Goal: Task Accomplishment & Management: Use online tool/utility

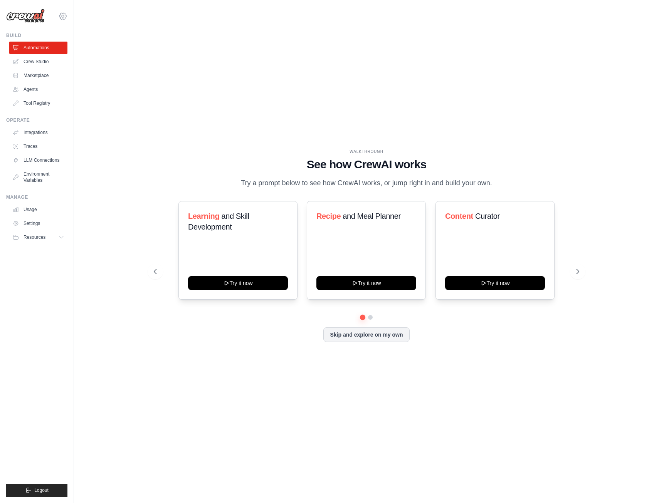
click at [64, 15] on icon at bounding box center [63, 16] width 2 height 2
click at [56, 52] on link "Settings" at bounding box center [63, 52] width 68 height 14
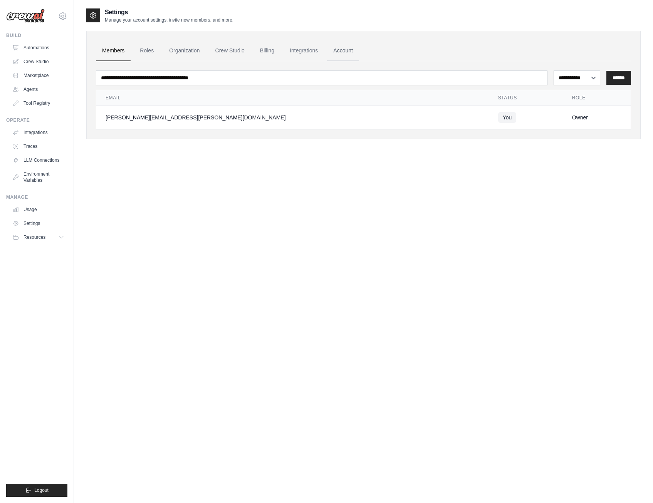
click at [350, 52] on link "Account" at bounding box center [343, 50] width 32 height 21
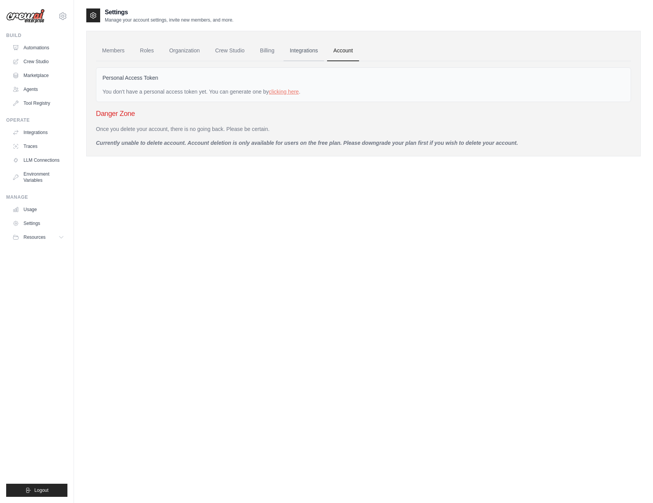
click at [313, 53] on link "Integrations" at bounding box center [304, 50] width 40 height 21
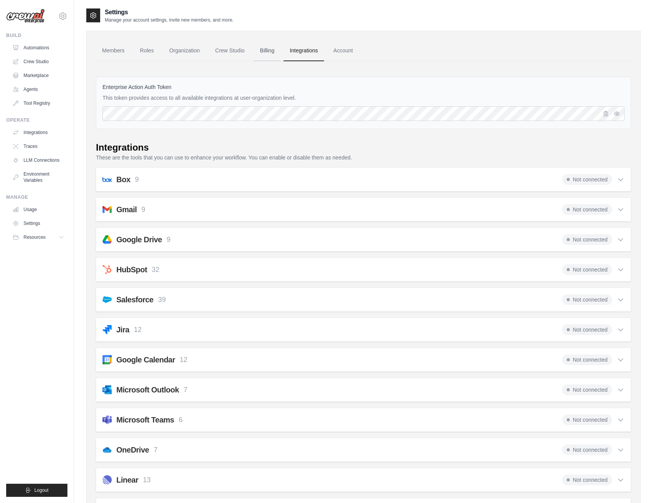
click at [263, 48] on link "Billing" at bounding box center [267, 50] width 27 height 21
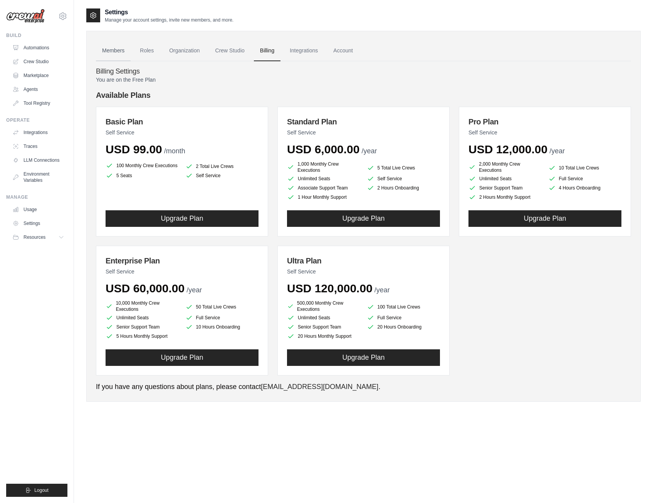
click at [111, 50] on link "Members" at bounding box center [113, 50] width 35 height 21
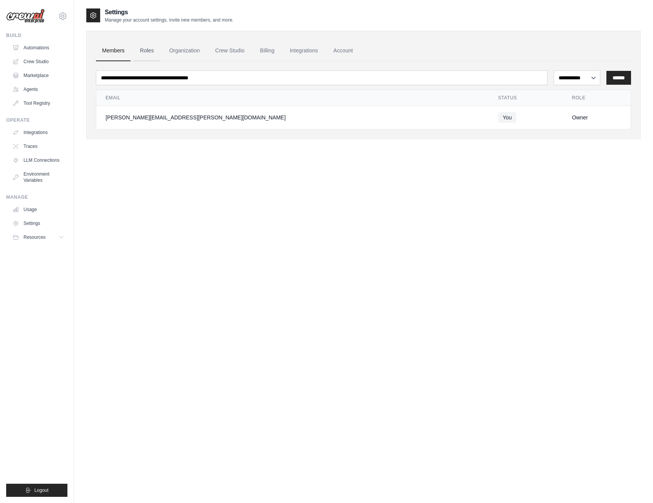
click at [145, 50] on link "Roles" at bounding box center [147, 50] width 26 height 21
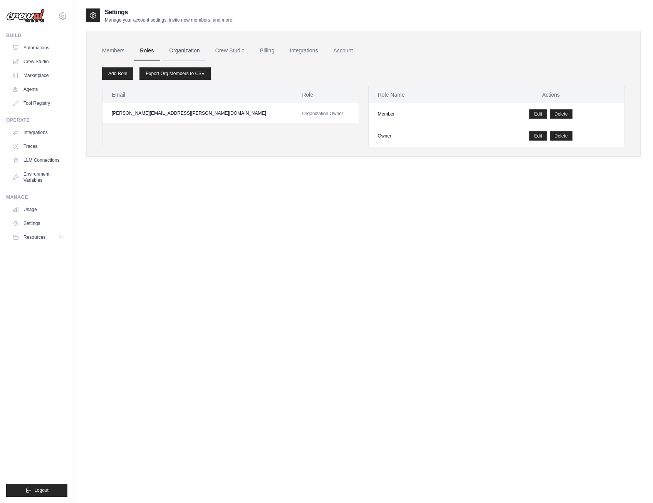
click at [182, 50] on link "Organization" at bounding box center [184, 50] width 43 height 21
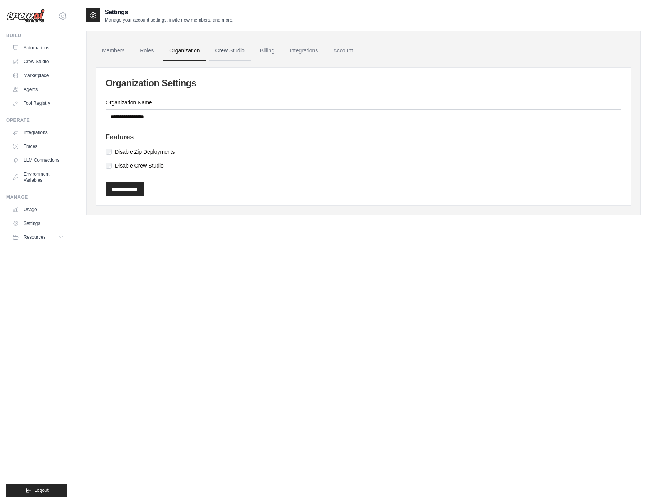
click at [235, 49] on link "Crew Studio" at bounding box center [230, 50] width 42 height 21
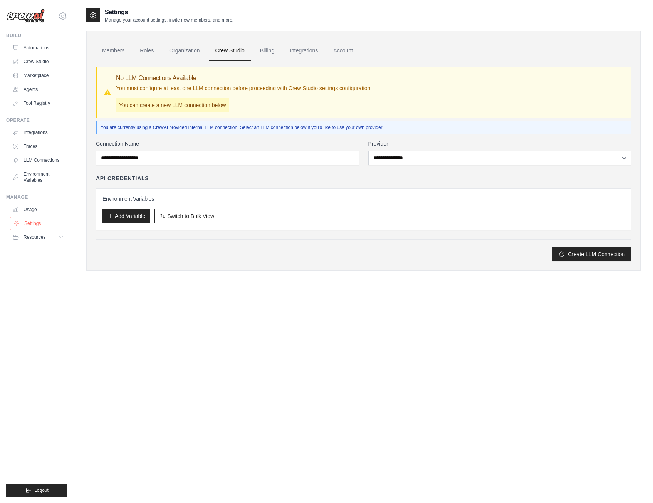
click at [26, 225] on link "Settings" at bounding box center [39, 223] width 58 height 12
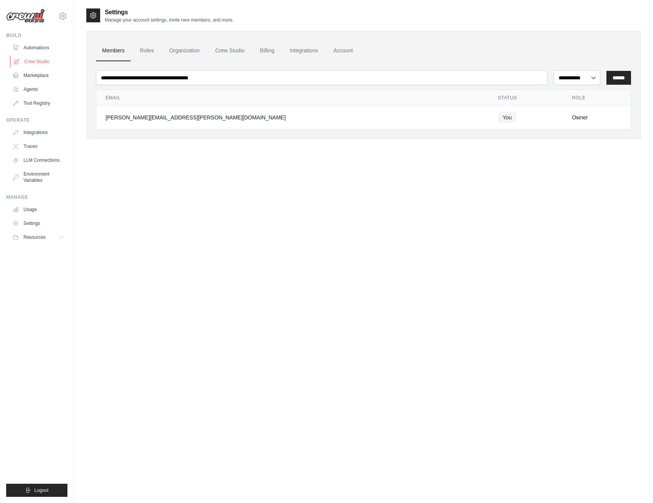
click at [42, 62] on link "Crew Studio" at bounding box center [39, 62] width 58 height 12
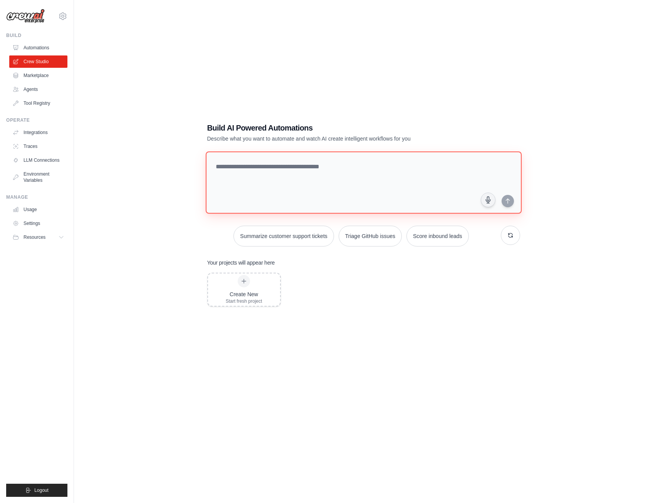
click at [277, 180] on textarea at bounding box center [363, 182] width 316 height 62
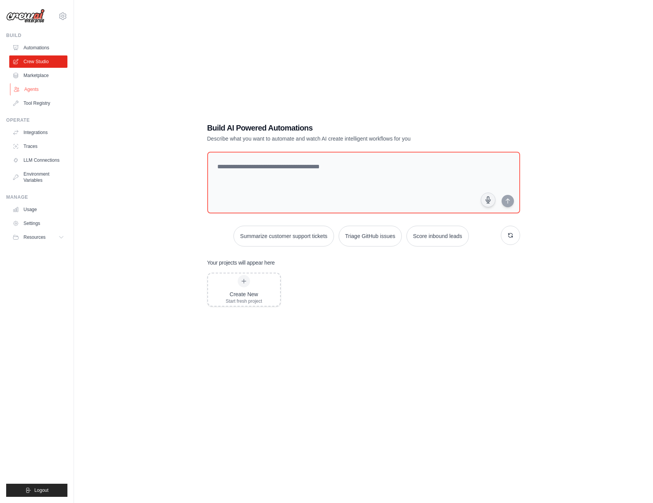
click at [39, 87] on link "Agents" at bounding box center [39, 89] width 58 height 12
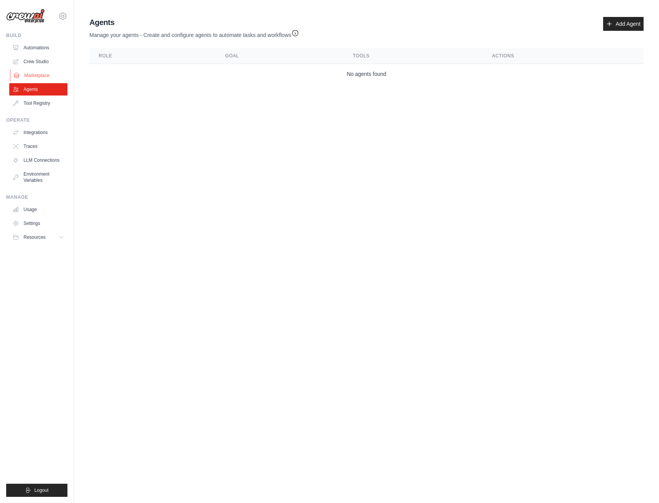
click at [42, 72] on link "Marketplace" at bounding box center [39, 75] width 58 height 12
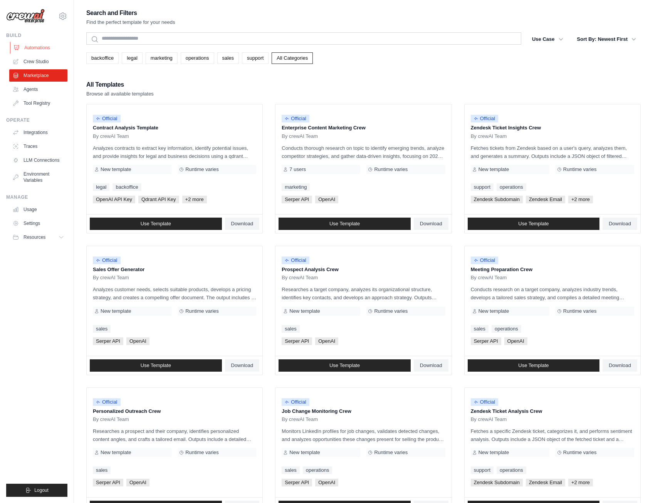
click at [40, 47] on link "Automations" at bounding box center [39, 48] width 58 height 12
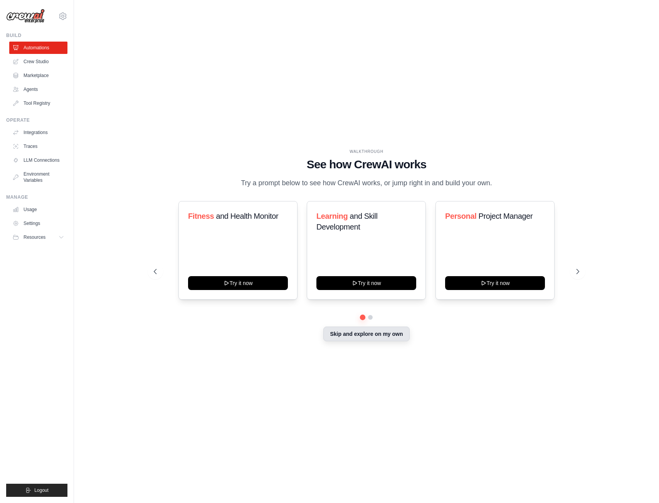
click at [372, 334] on button "Skip and explore on my own" at bounding box center [366, 334] width 86 height 15
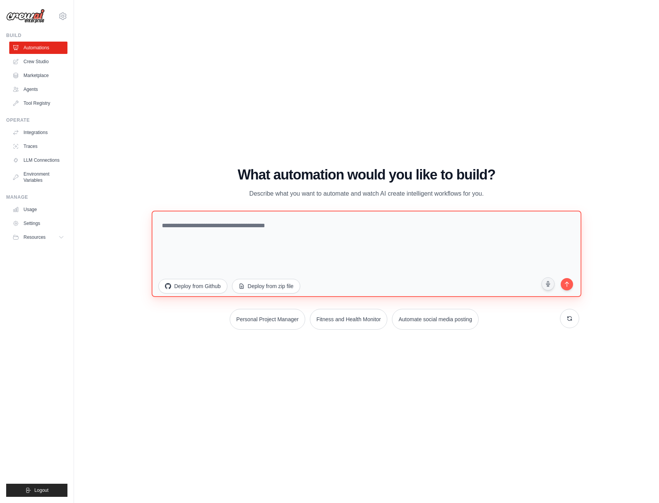
click at [257, 240] on textarea at bounding box center [366, 254] width 430 height 86
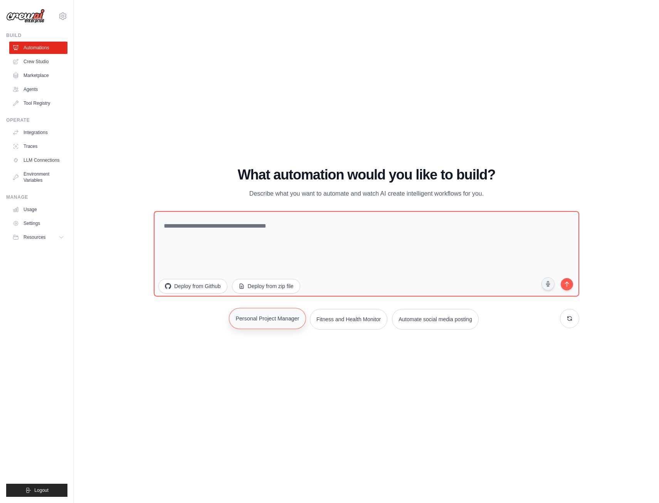
click at [265, 322] on button "Personal Project Manager" at bounding box center [267, 318] width 77 height 21
type textarea "**********"
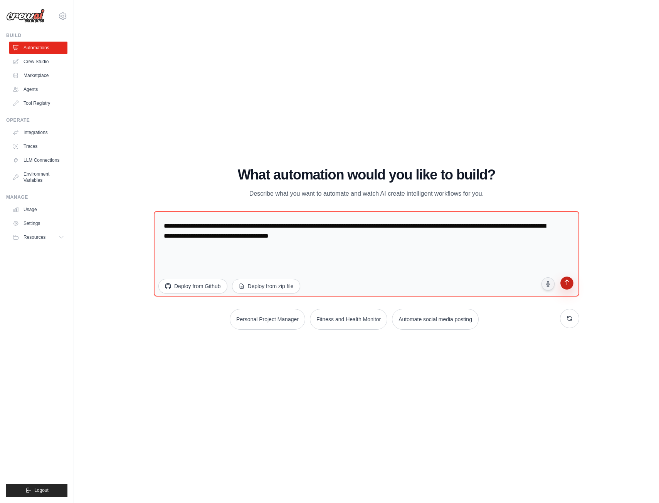
click at [572, 284] on button "submit" at bounding box center [567, 284] width 15 height 15
click at [36, 159] on link "LLM Connections" at bounding box center [39, 160] width 58 height 12
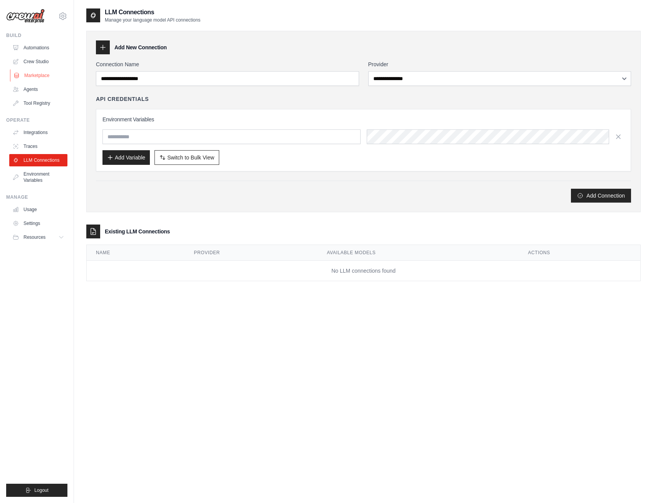
click at [43, 74] on link "Marketplace" at bounding box center [39, 75] width 58 height 12
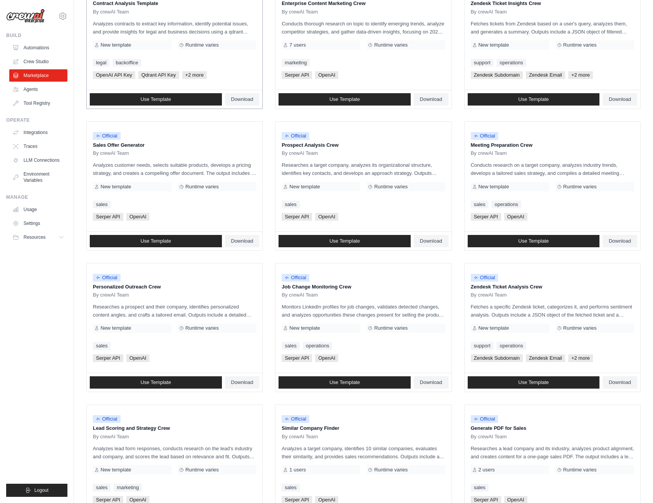
scroll to position [211, 0]
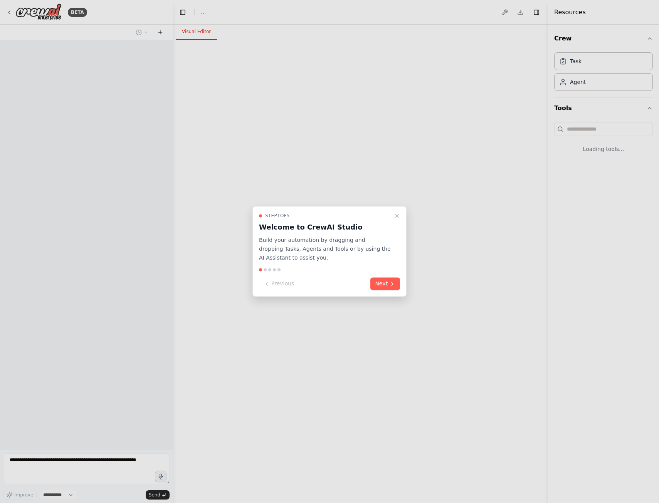
select select "****"
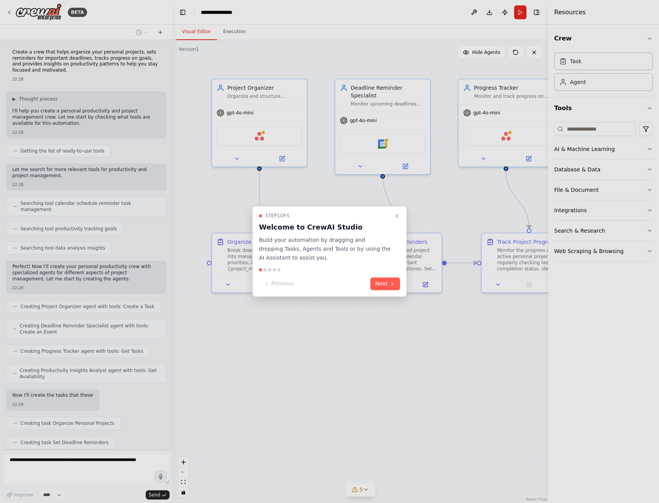
scroll to position [38, 0]
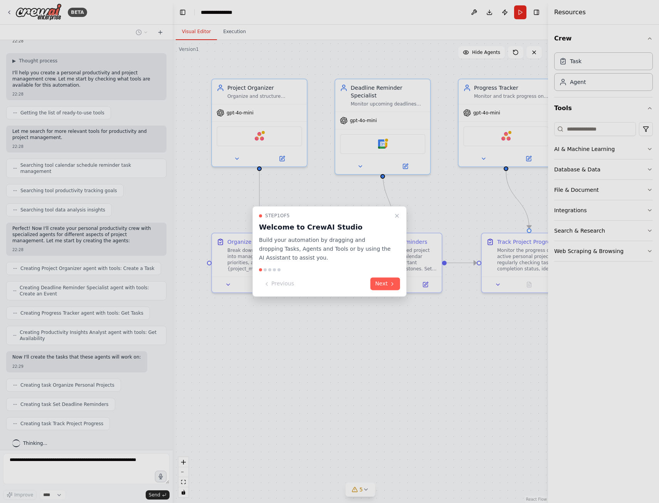
click at [350, 386] on div at bounding box center [329, 251] width 659 height 503
click at [378, 282] on button "Next" at bounding box center [385, 284] width 30 height 13
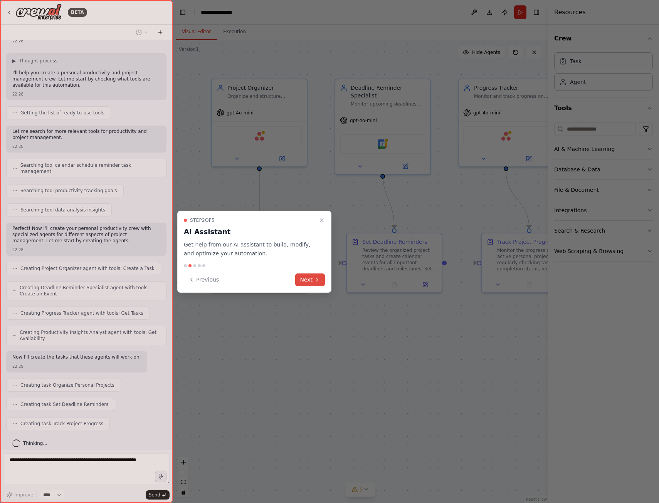
click at [317, 278] on icon at bounding box center [317, 280] width 6 height 6
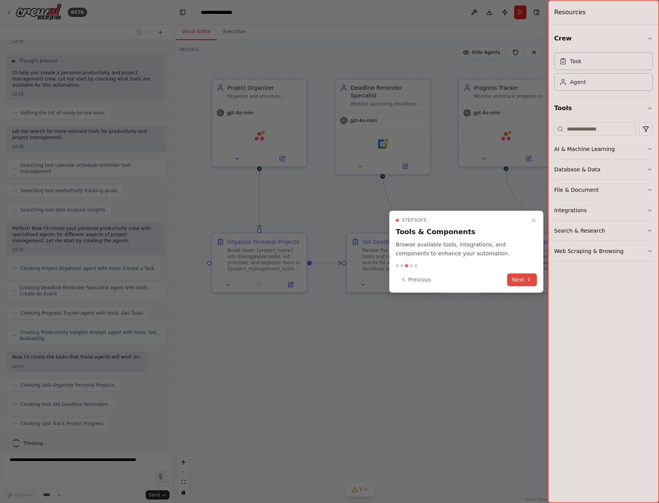
scroll to position [57, 0]
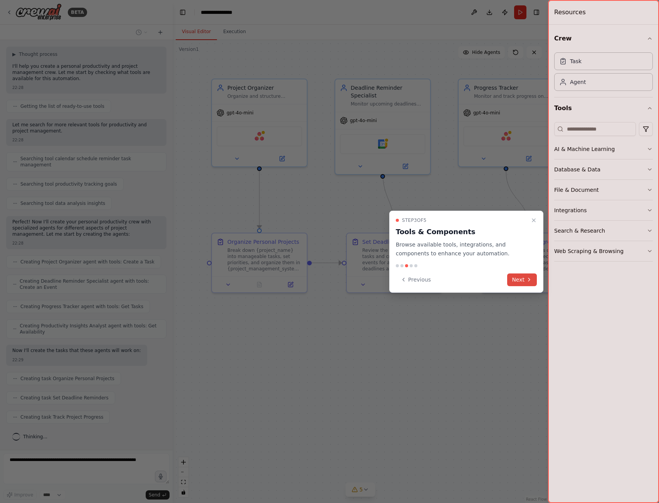
click at [521, 277] on button "Next" at bounding box center [522, 280] width 30 height 13
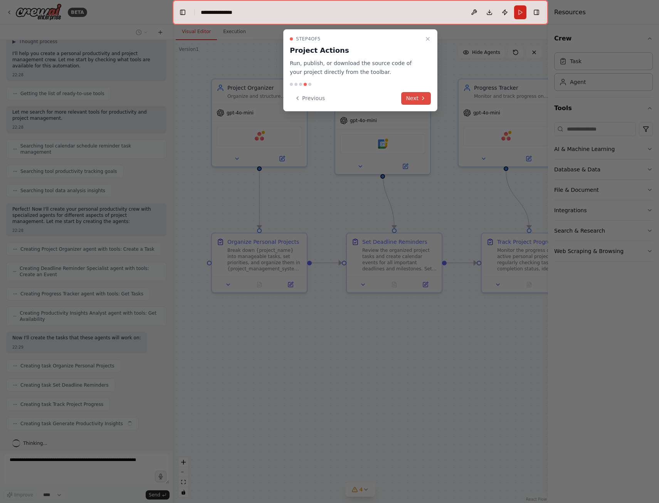
click at [416, 98] on button "Next" at bounding box center [416, 98] width 30 height 13
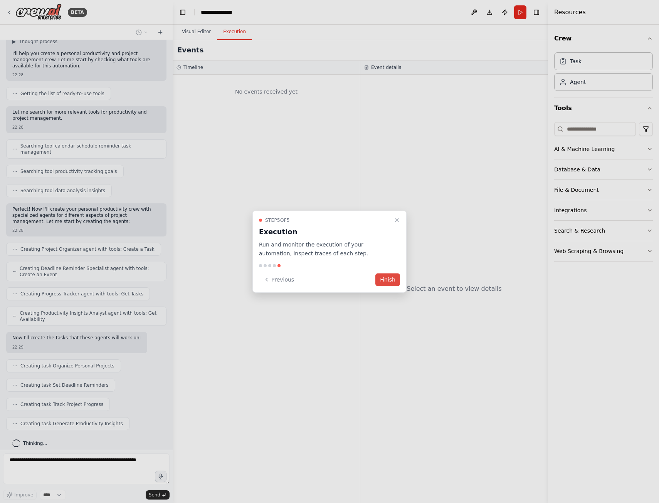
click at [387, 279] on button "Finish" at bounding box center [387, 279] width 25 height 13
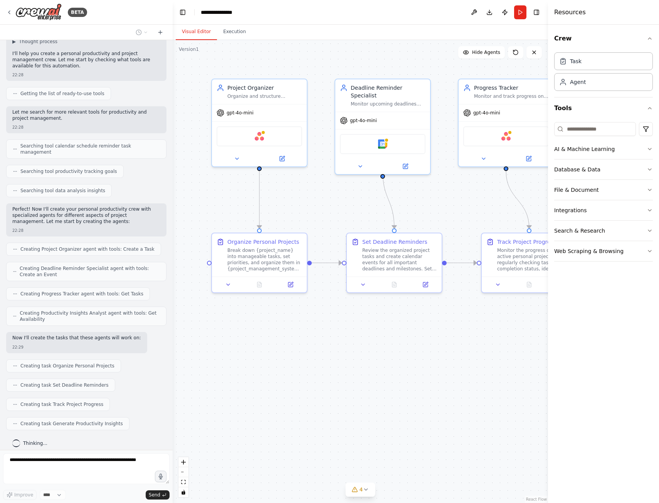
click at [344, 378] on div ".deletable-edge-delete-btn { width: 20px; height: 20px; border: 0px solid #ffff…" at bounding box center [360, 271] width 375 height 463
click at [261, 139] on img at bounding box center [259, 134] width 9 height 9
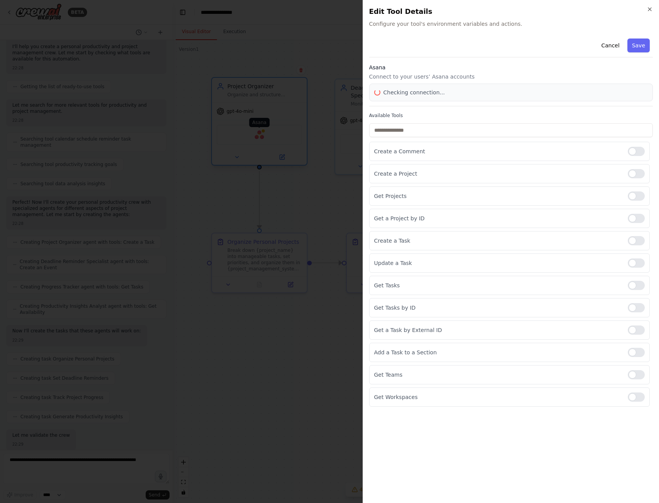
scroll to position [104, 0]
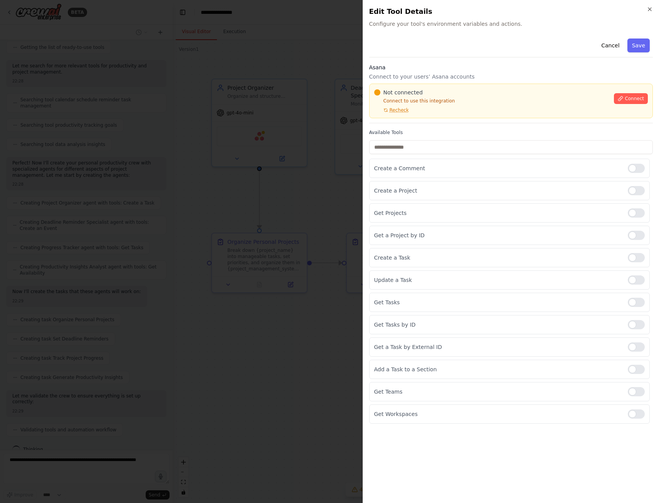
click at [272, 342] on div at bounding box center [329, 251] width 659 height 503
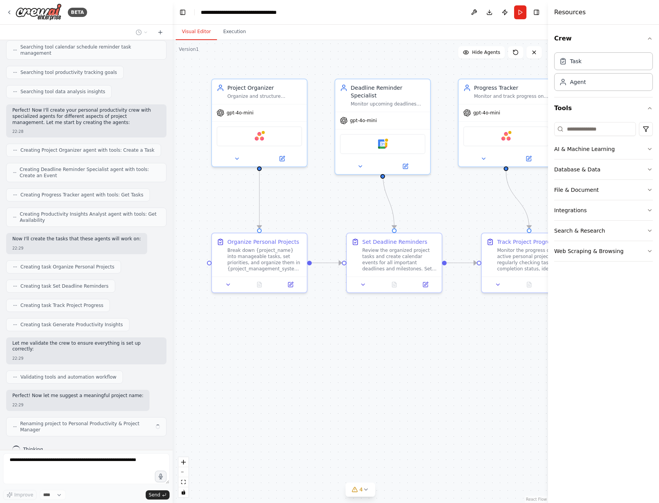
scroll to position [150, 0]
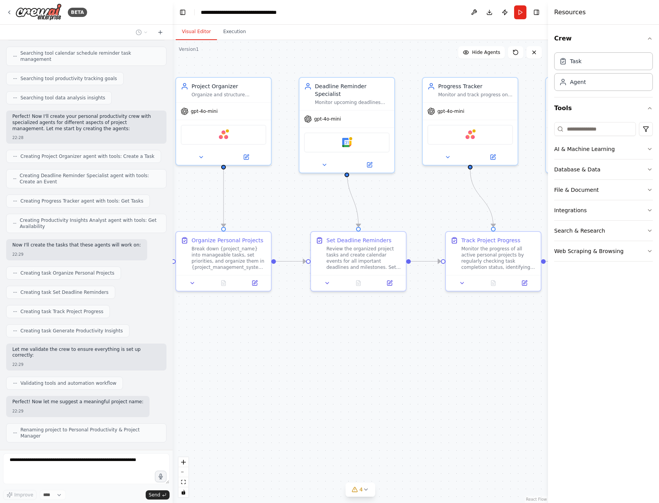
drag, startPoint x: 428, startPoint y: 381, endPoint x: 387, endPoint y: 378, distance: 40.9
click at [387, 378] on div ".deletable-edge-delete-btn { width: 20px; height: 20px; border: 0px solid #ffff…" at bounding box center [360, 271] width 375 height 463
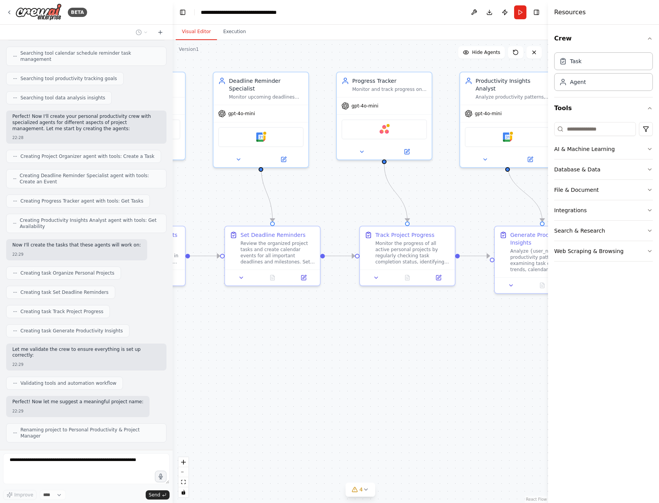
drag, startPoint x: 460, startPoint y: 352, endPoint x: 354, endPoint y: 342, distance: 106.1
click at [327, 347] on div ".deletable-edge-delete-btn { width: 20px; height: 20px; border: 0px solid #ffff…" at bounding box center [360, 271] width 375 height 463
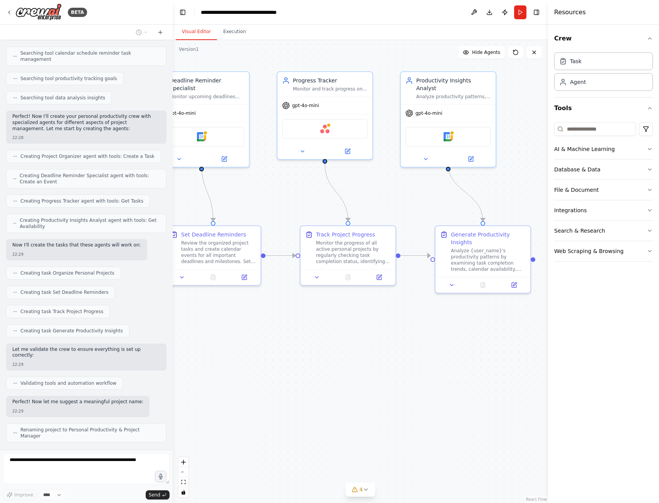
drag, startPoint x: 434, startPoint y: 328, endPoint x: 399, endPoint y: 334, distance: 35.3
click at [399, 334] on div ".deletable-edge-delete-btn { width: 20px; height: 20px; border: 0px solid #ffff…" at bounding box center [360, 271] width 375 height 463
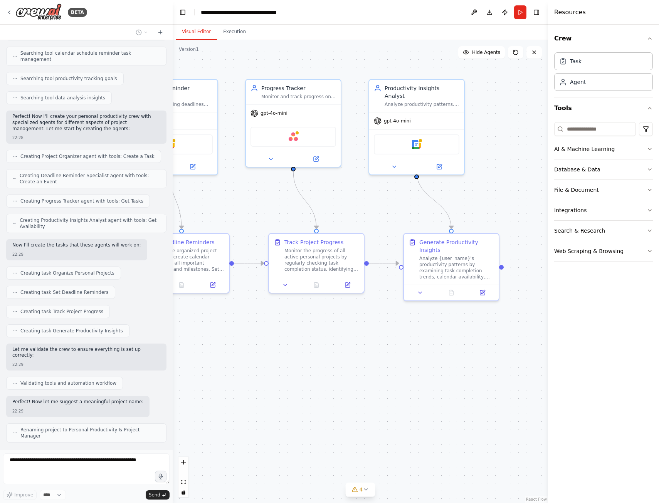
drag, startPoint x: 399, startPoint y: 334, endPoint x: 568, endPoint y: 397, distance: 180.6
click at [565, 397] on div "BETA Create a crew that helps organize your personal projects, sets reminders f…" at bounding box center [329, 251] width 659 height 503
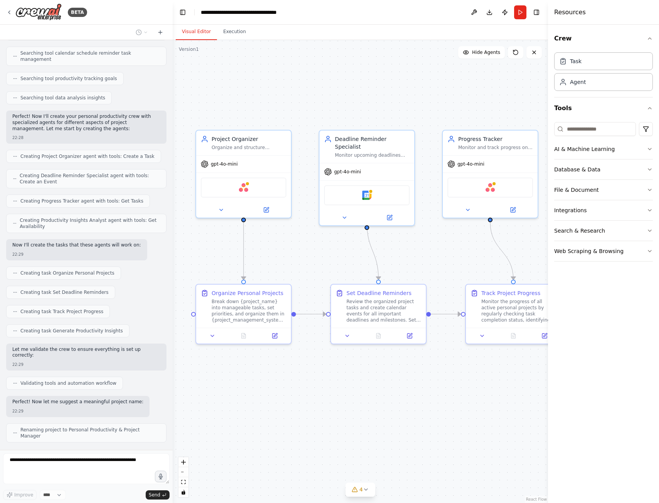
drag, startPoint x: 478, startPoint y: 401, endPoint x: 512, endPoint y: 390, distance: 36.0
click at [511, 390] on div ".deletable-edge-delete-btn { width: 20px; height: 20px; border: 0px solid #ffff…" at bounding box center [360, 271] width 375 height 463
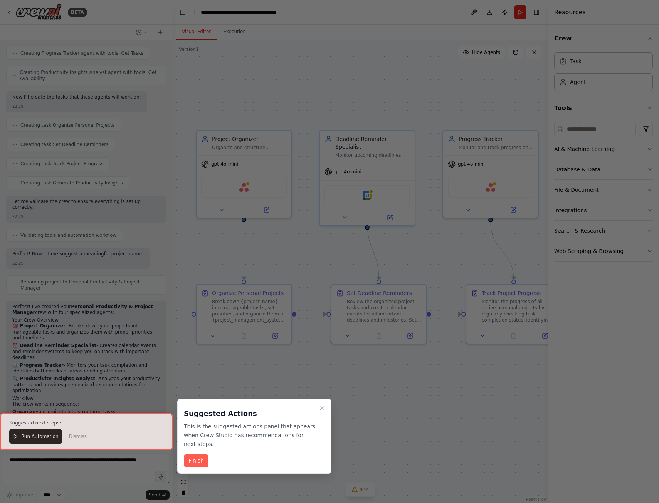
click at [29, 434] on div at bounding box center [86, 432] width 173 height 37
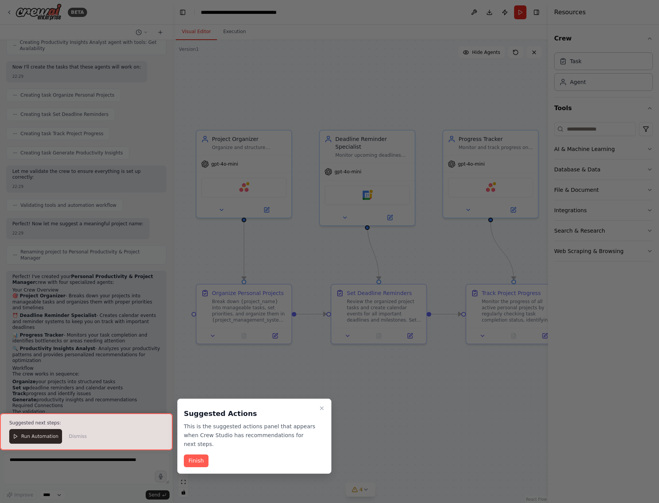
click at [32, 437] on div at bounding box center [86, 432] width 173 height 37
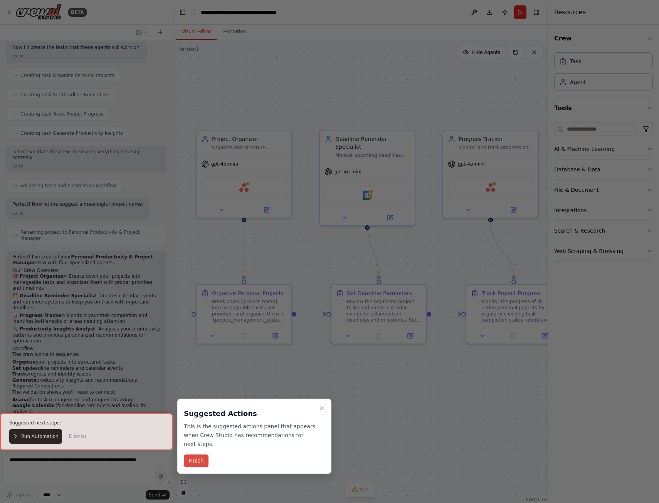
click at [200, 455] on button "Finish" at bounding box center [196, 461] width 25 height 13
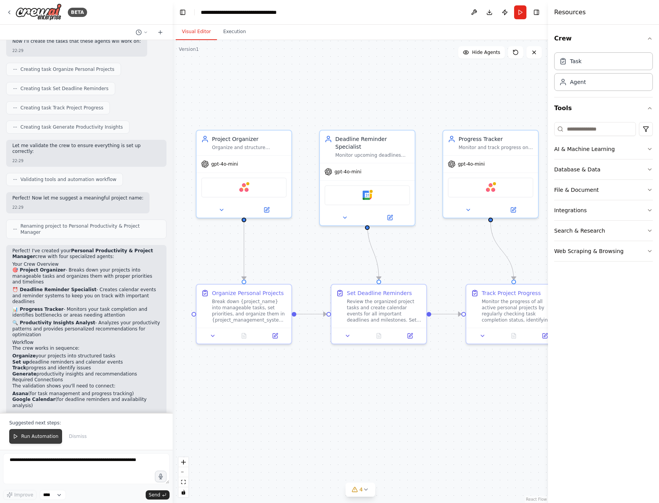
click at [46, 433] on button "Run Automation" at bounding box center [35, 436] width 53 height 15
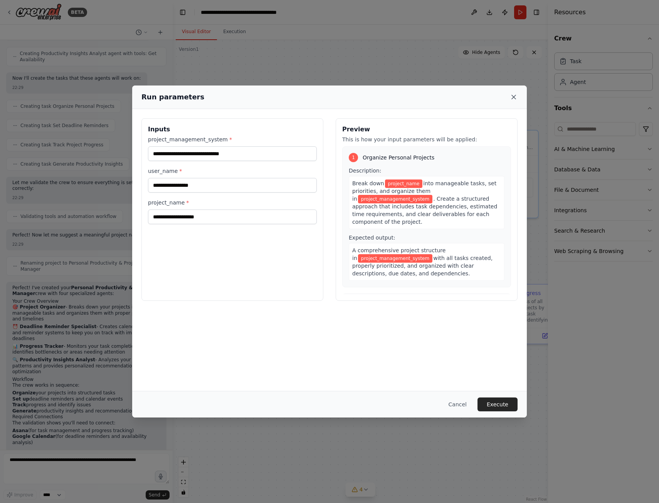
click at [513, 95] on icon at bounding box center [514, 97] width 8 height 8
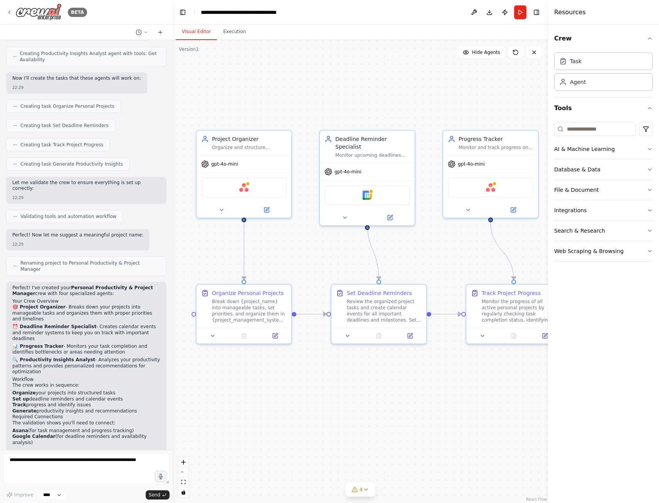
click at [37, 9] on img at bounding box center [38, 11] width 46 height 17
